Goal: Check status: Check status

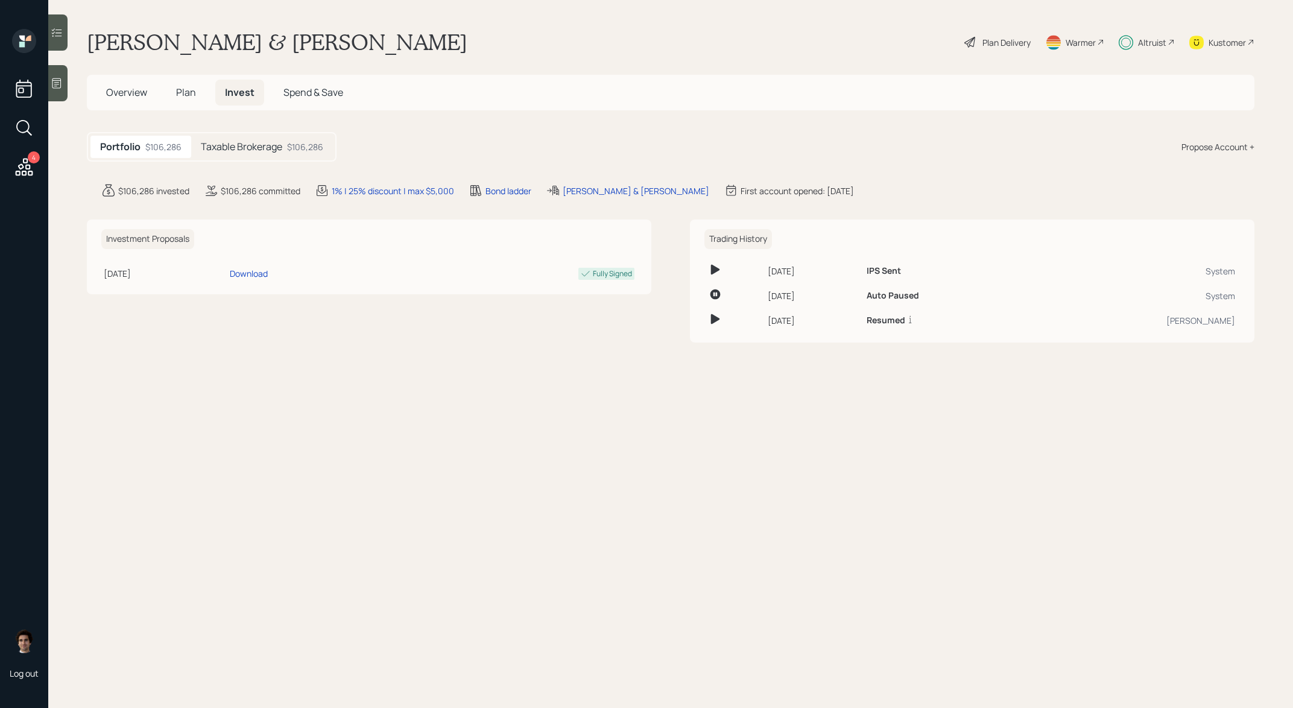
click at [213, 142] on h5 "Taxable Brokerage" at bounding box center [241, 146] width 81 height 11
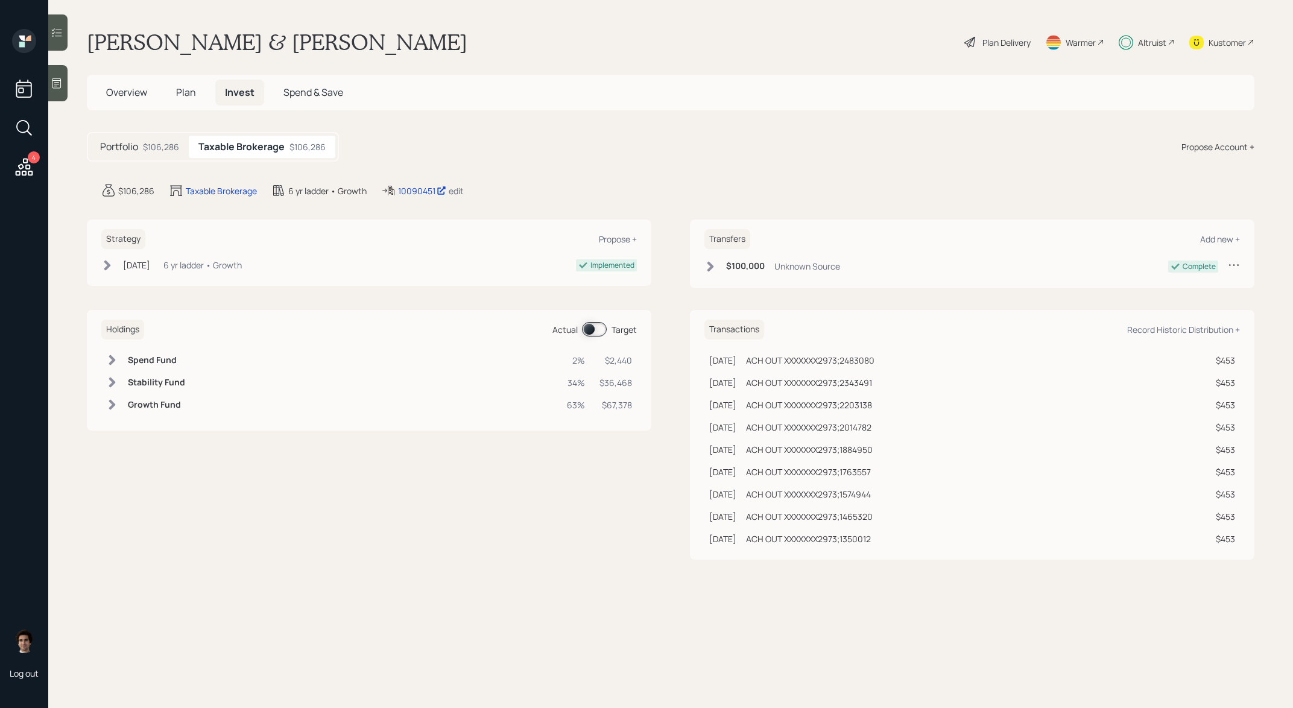
click at [394, 191] on icon at bounding box center [388, 191] width 12 height 10
click at [422, 192] on div "10090451" at bounding box center [422, 190] width 48 height 13
